Goal: Information Seeking & Learning: Learn about a topic

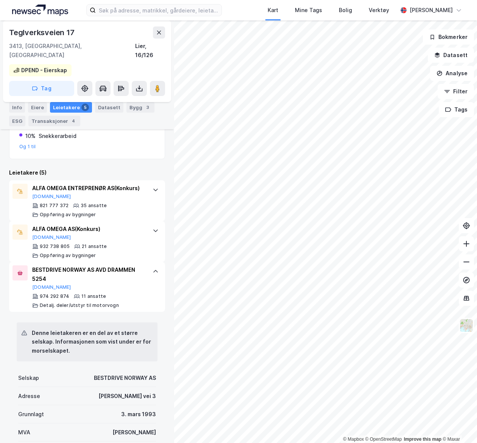
scroll to position [194, 0]
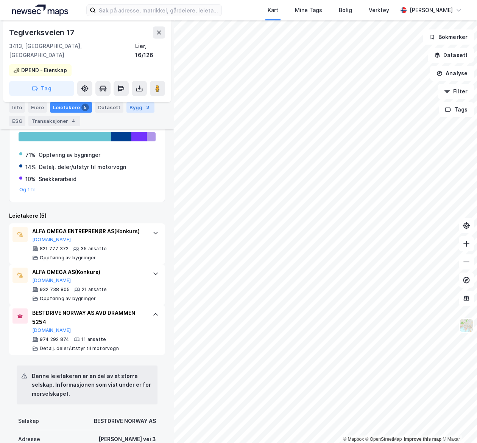
click at [131, 103] on div "Bygg 3" at bounding box center [140, 107] width 28 height 11
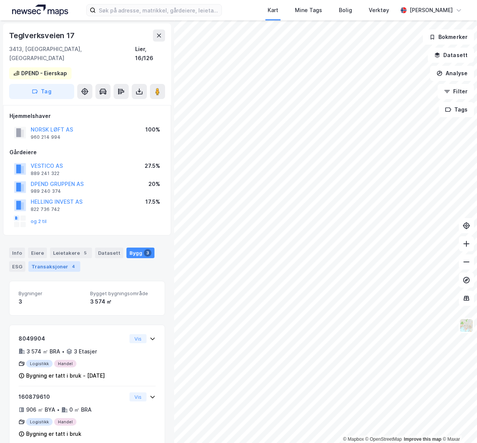
click at [54, 261] on div "Transaksjoner 4" at bounding box center [54, 266] width 52 height 11
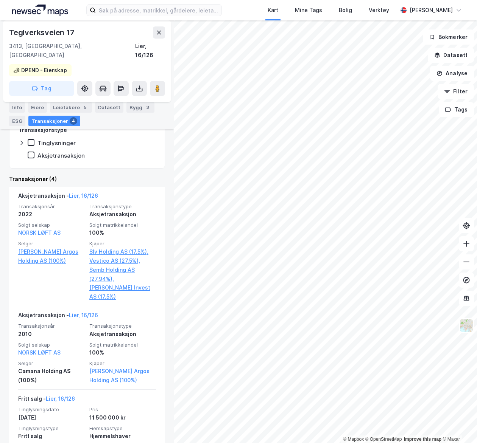
scroll to position [76, 0]
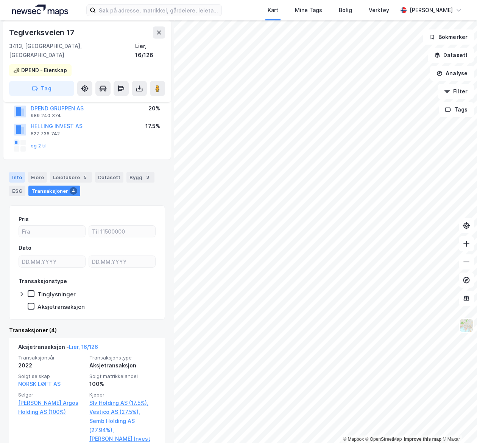
click at [19, 172] on div "Info" at bounding box center [17, 177] width 16 height 11
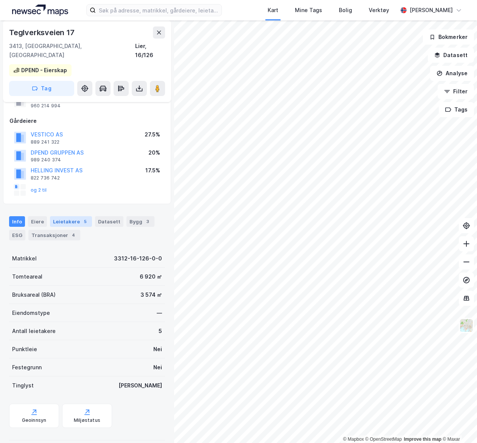
click at [69, 216] on div "Leietakere 5" at bounding box center [71, 221] width 42 height 11
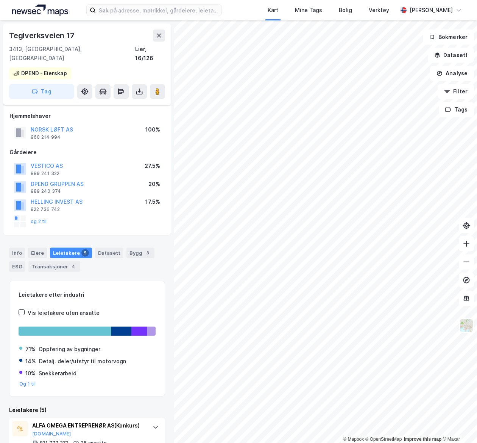
scroll to position [151, 0]
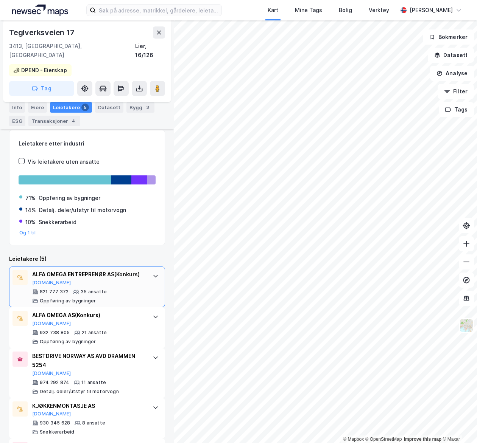
click at [81, 274] on div "ALFA OMEGA ENTREPRENØR AS (Konkurs)" at bounding box center [88, 274] width 113 height 9
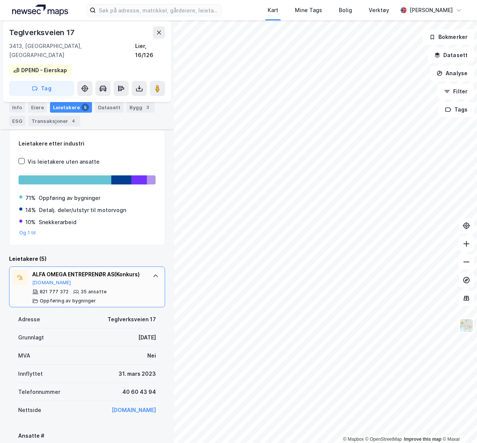
click at [81, 274] on div "ALFA OMEGA ENTREPRENØR AS (Konkurs)" at bounding box center [88, 274] width 113 height 9
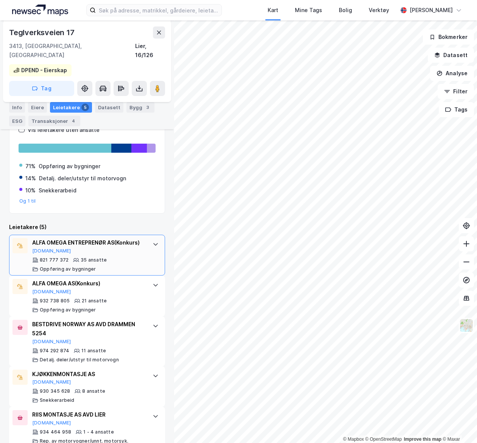
scroll to position [194, 0]
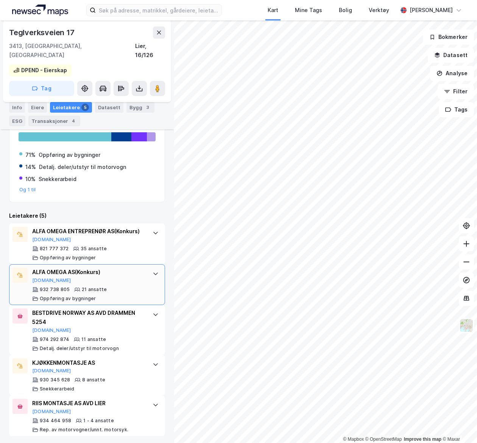
click at [82, 269] on div "ALFA OMEGA AS (Konkurs)" at bounding box center [88, 272] width 113 height 9
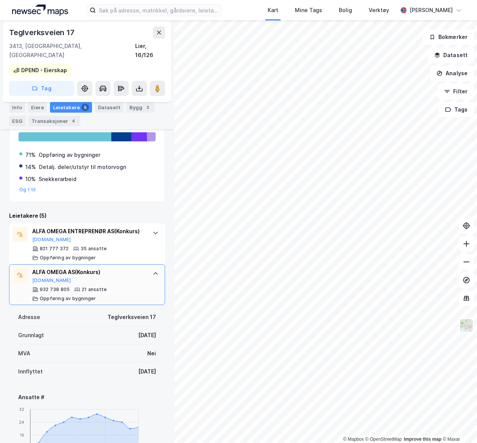
click at [79, 280] on div "ALFA OMEGA AS (Konkurs) [DOMAIN_NAME]" at bounding box center [88, 276] width 113 height 16
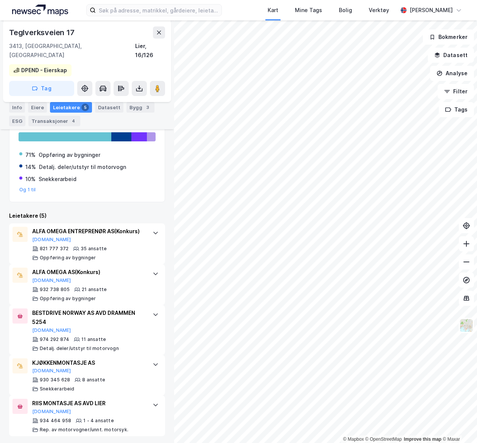
click at [39, 6] on img at bounding box center [40, 10] width 56 height 11
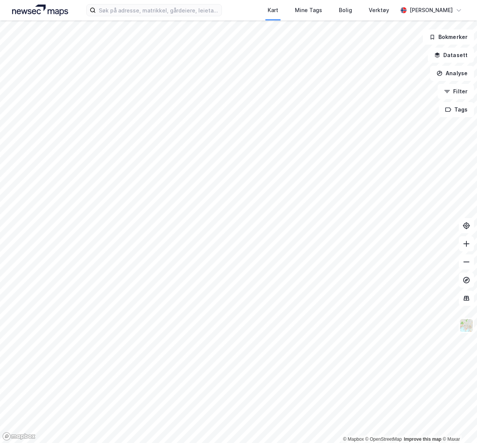
click at [23, 12] on img at bounding box center [40, 10] width 56 height 11
click at [43, 14] on img at bounding box center [40, 10] width 56 height 11
